Goal: Task Accomplishment & Management: Use online tool/utility

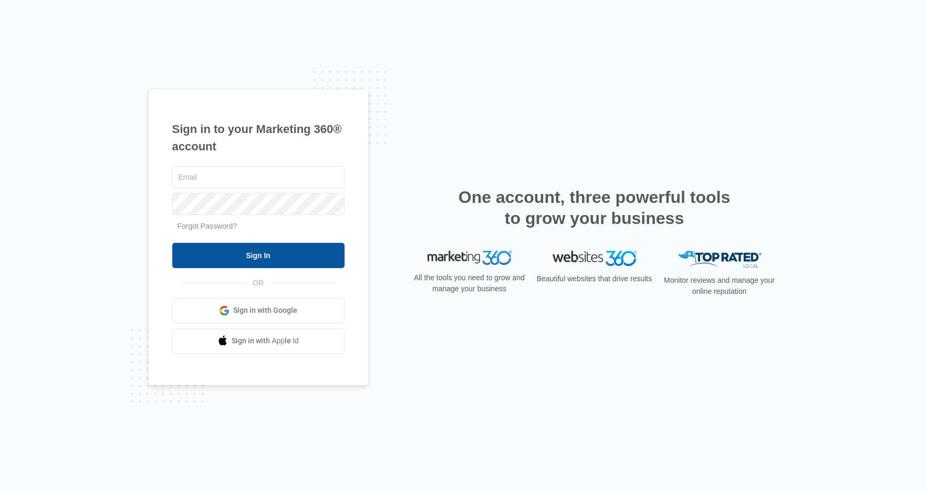
type input "[EMAIL_ADDRESS][DOMAIN_NAME]"
click at [284, 257] on input "Sign In" at bounding box center [258, 255] width 172 height 25
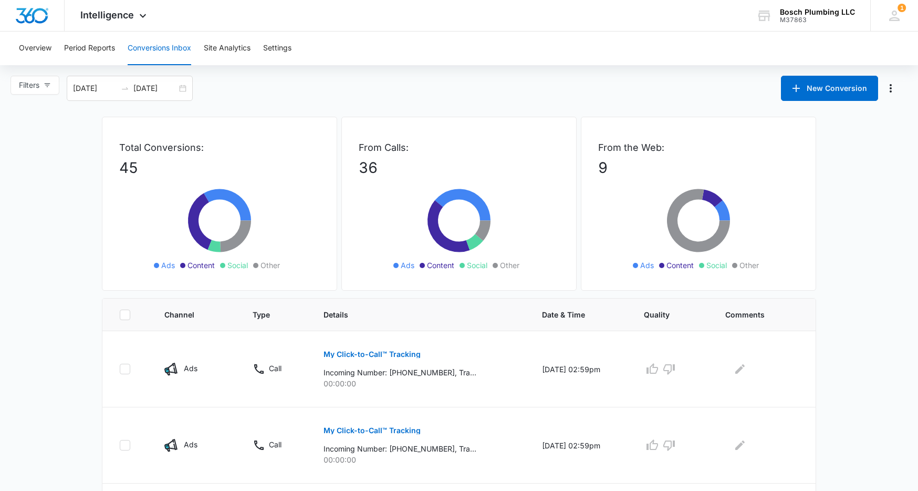
click at [433, 272] on icon at bounding box center [459, 226] width 158 height 95
click at [264, 268] on span "Other" at bounding box center [270, 265] width 19 height 11
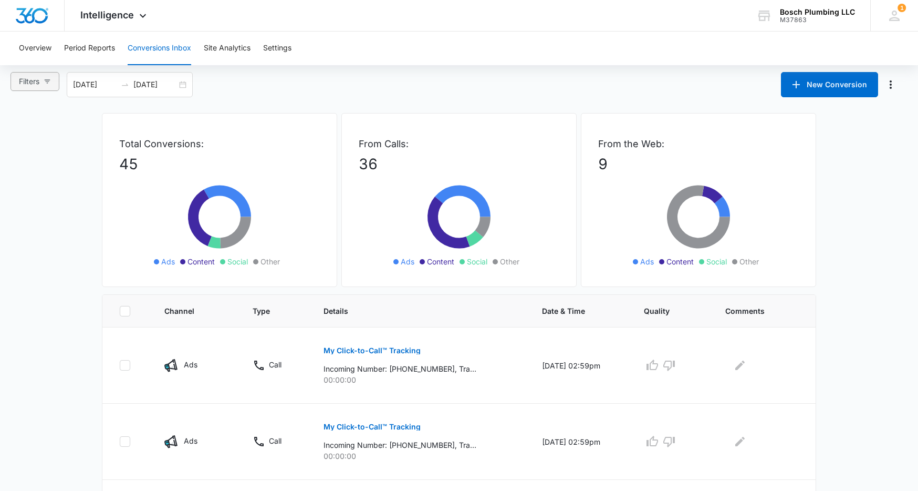
click at [46, 84] on icon "button" at bounding box center [47, 81] width 7 height 7
click at [21, 256] on input "Calls Only" at bounding box center [20, 255] width 8 height 8
radio input "true"
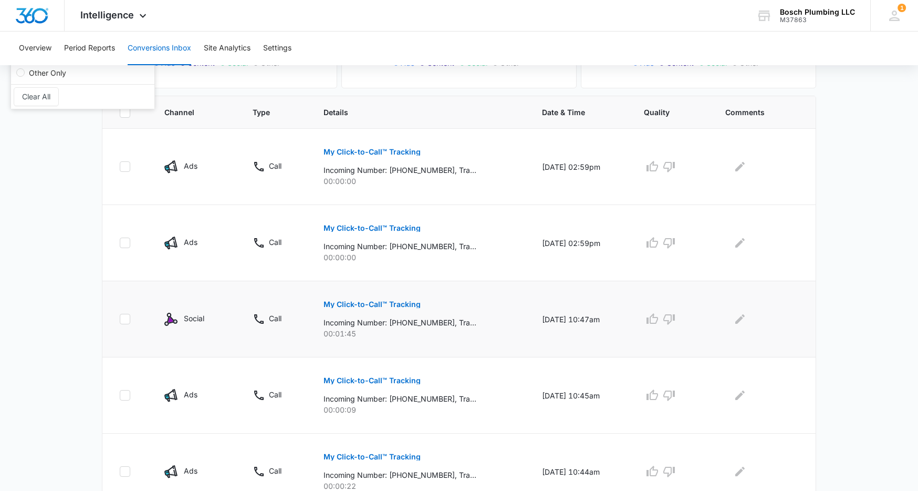
scroll to position [147, 0]
